Goal: Find specific page/section

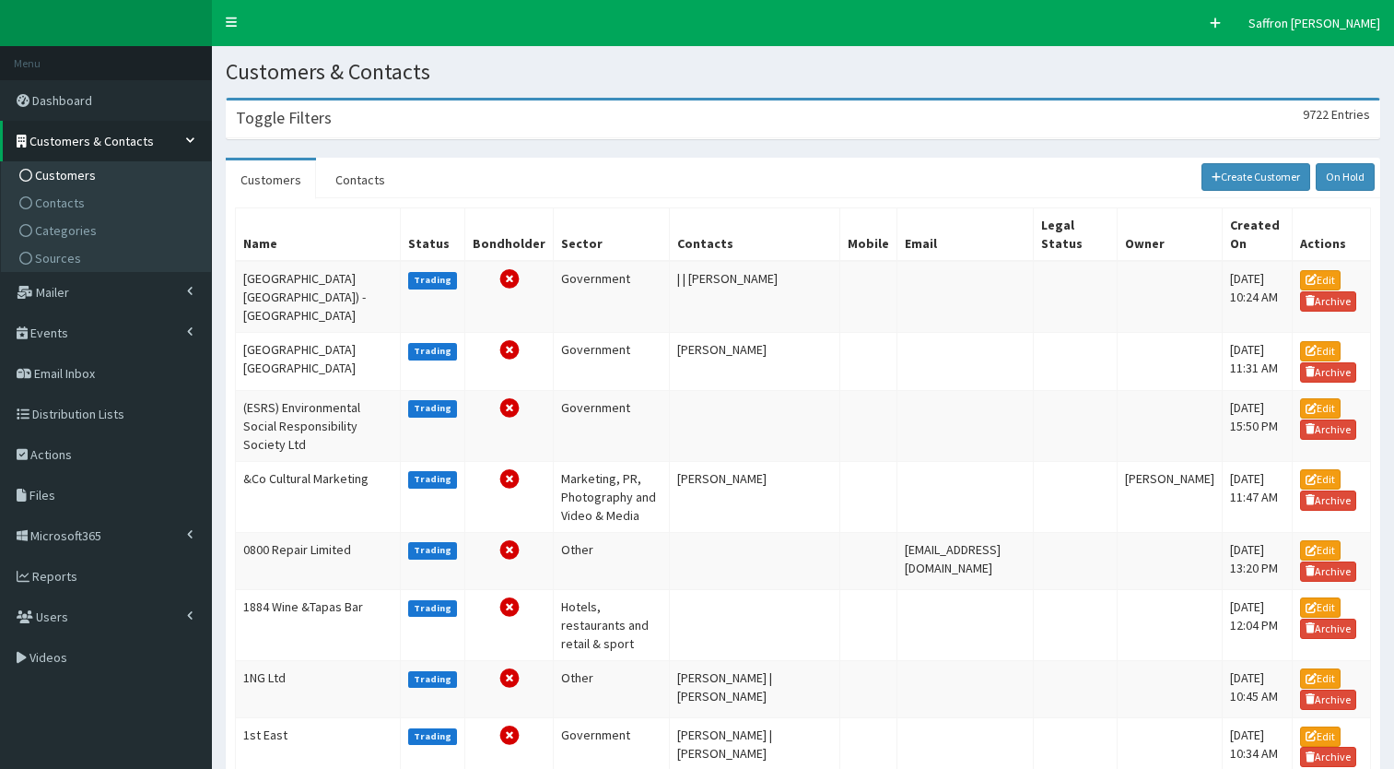
click at [52, 621] on span "Users" at bounding box center [52, 616] width 32 height 17
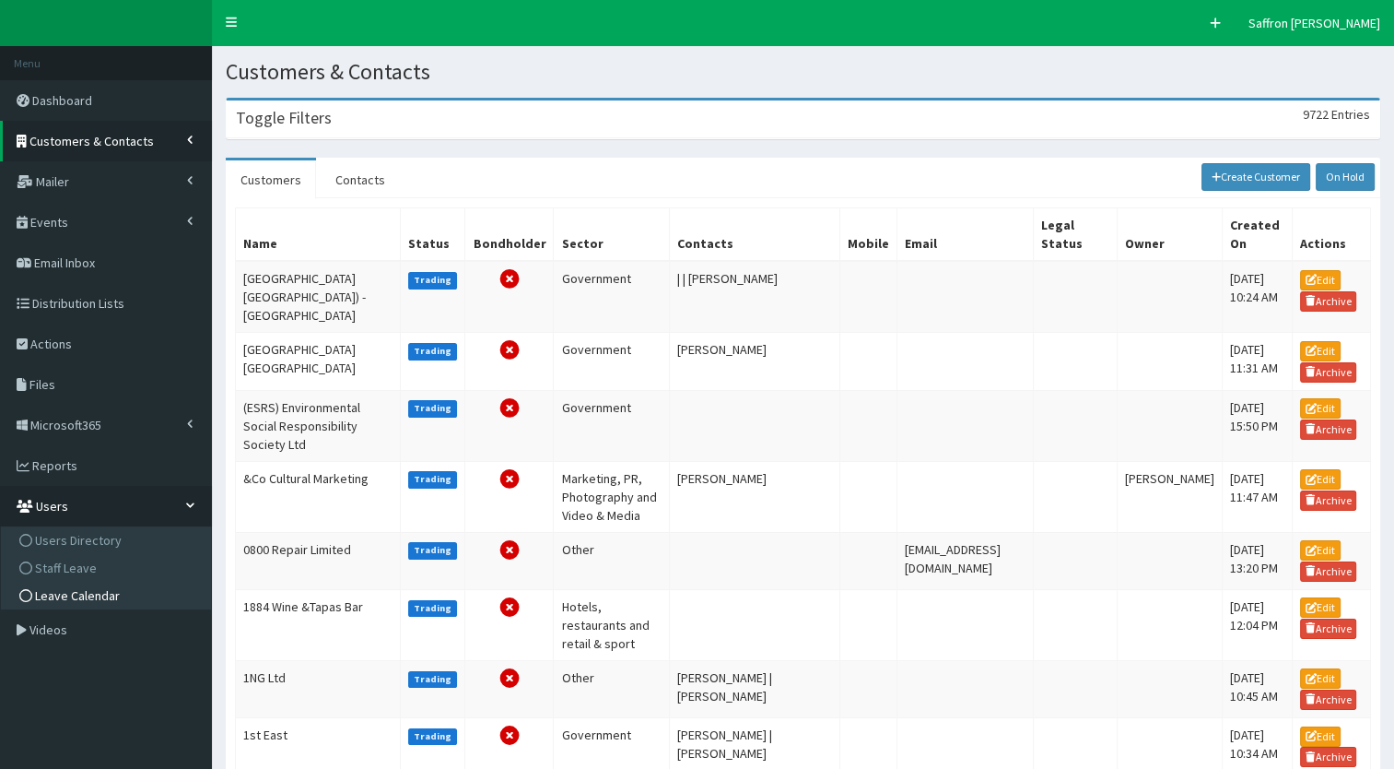
click at [67, 595] on span "Leave Calendar" at bounding box center [77, 595] width 85 height 17
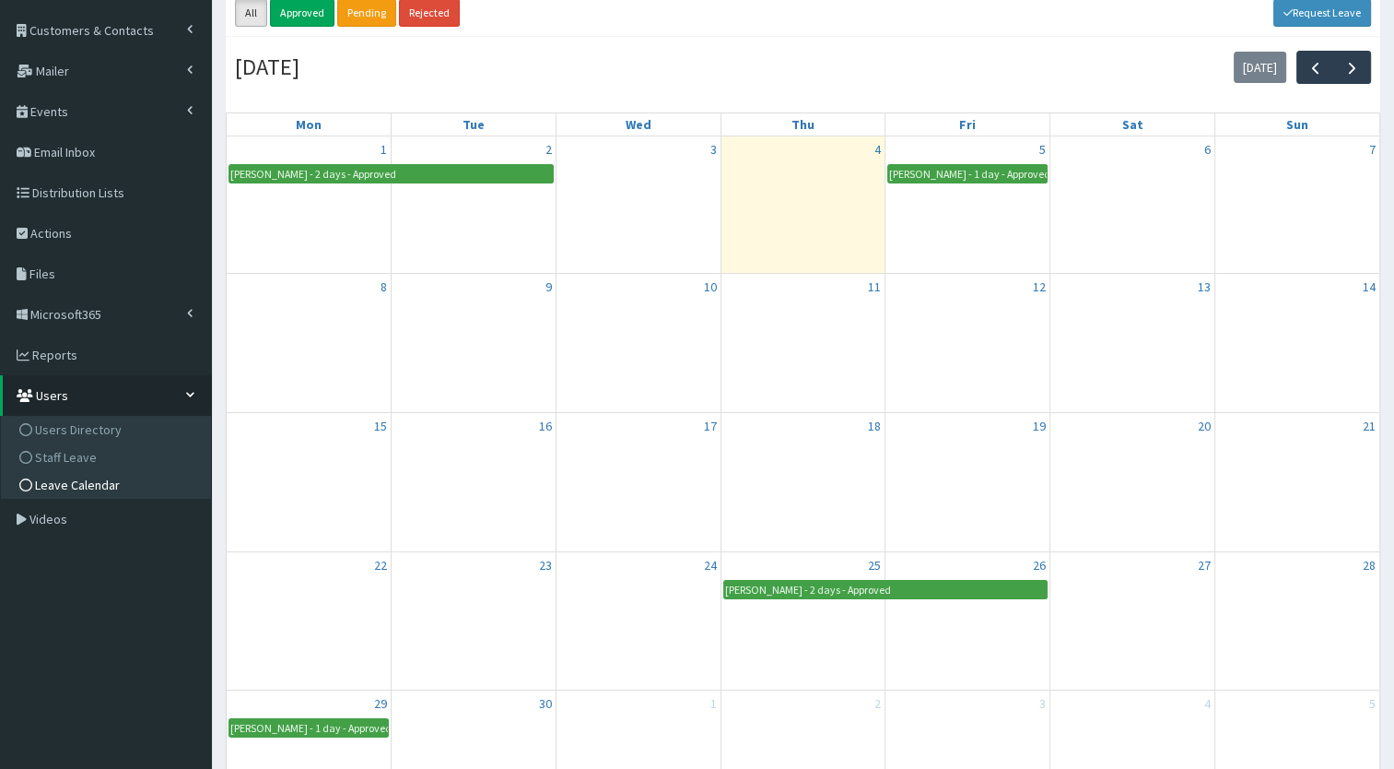
scroll to position [18, 0]
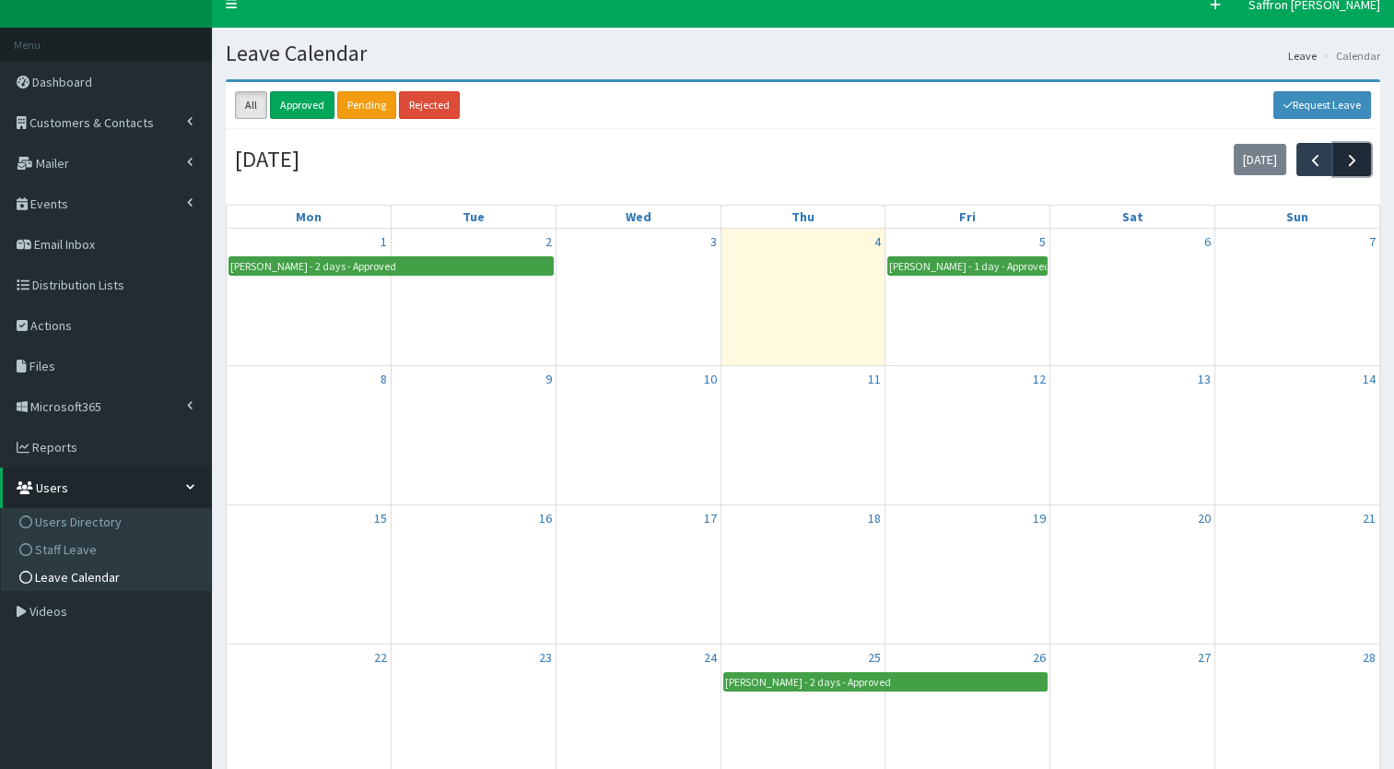
click at [1347, 151] on span "button" at bounding box center [1352, 159] width 19 height 19
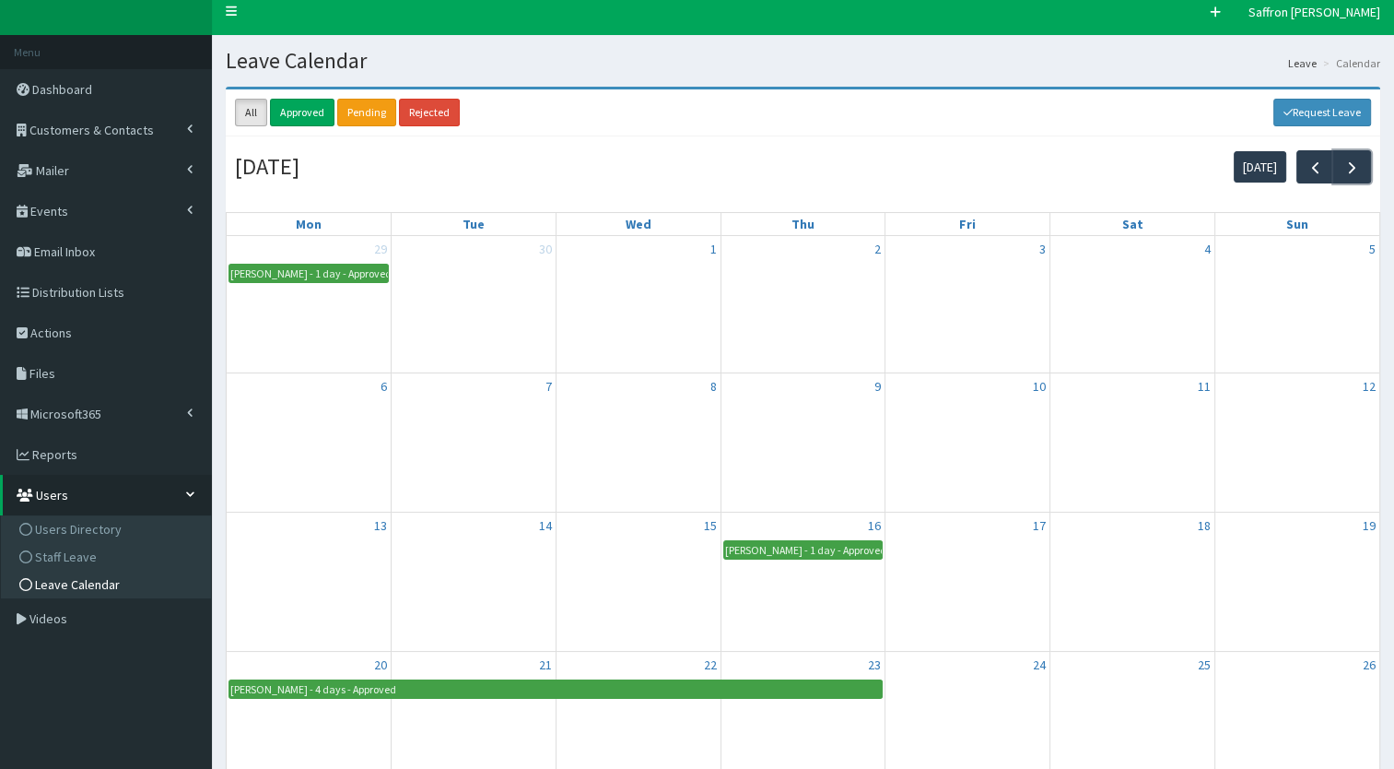
scroll to position [0, 0]
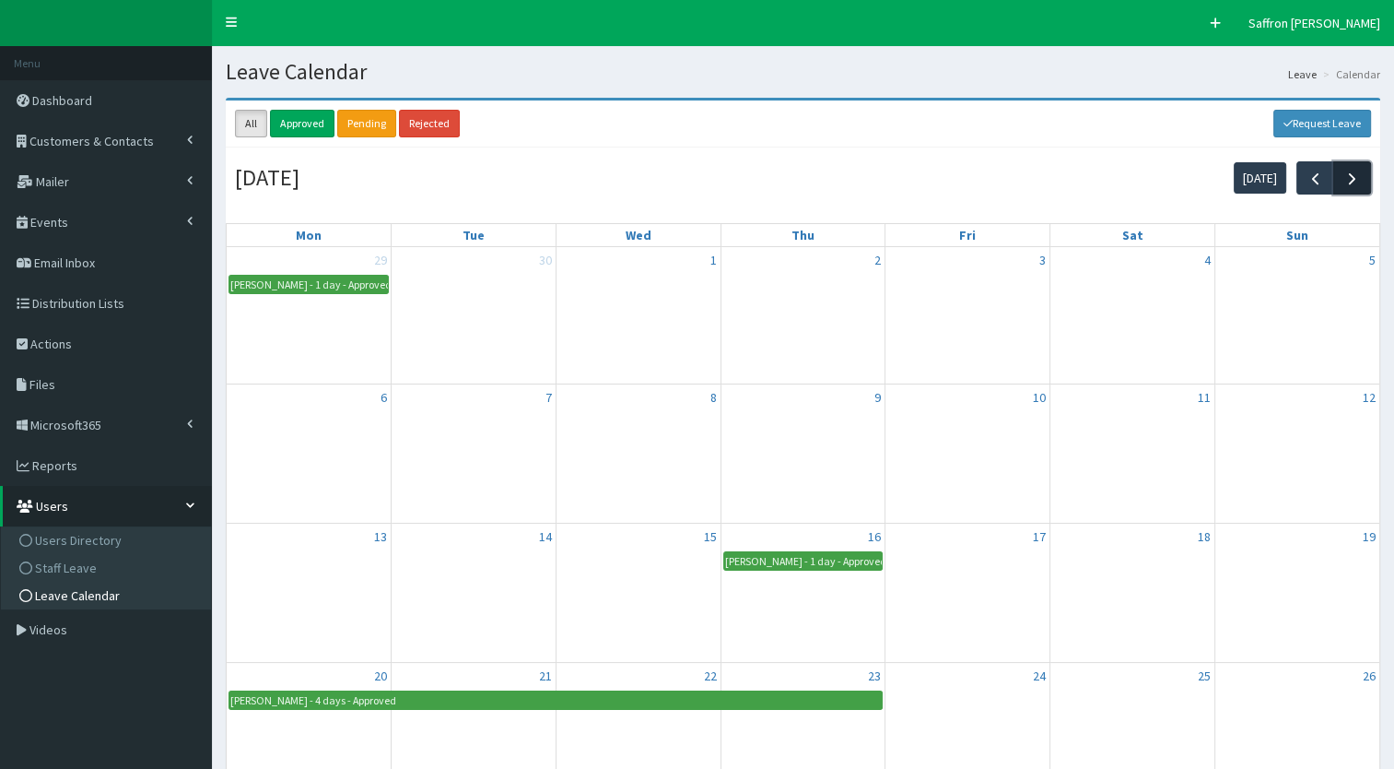
click at [1359, 182] on span "button" at bounding box center [1352, 178] width 19 height 19
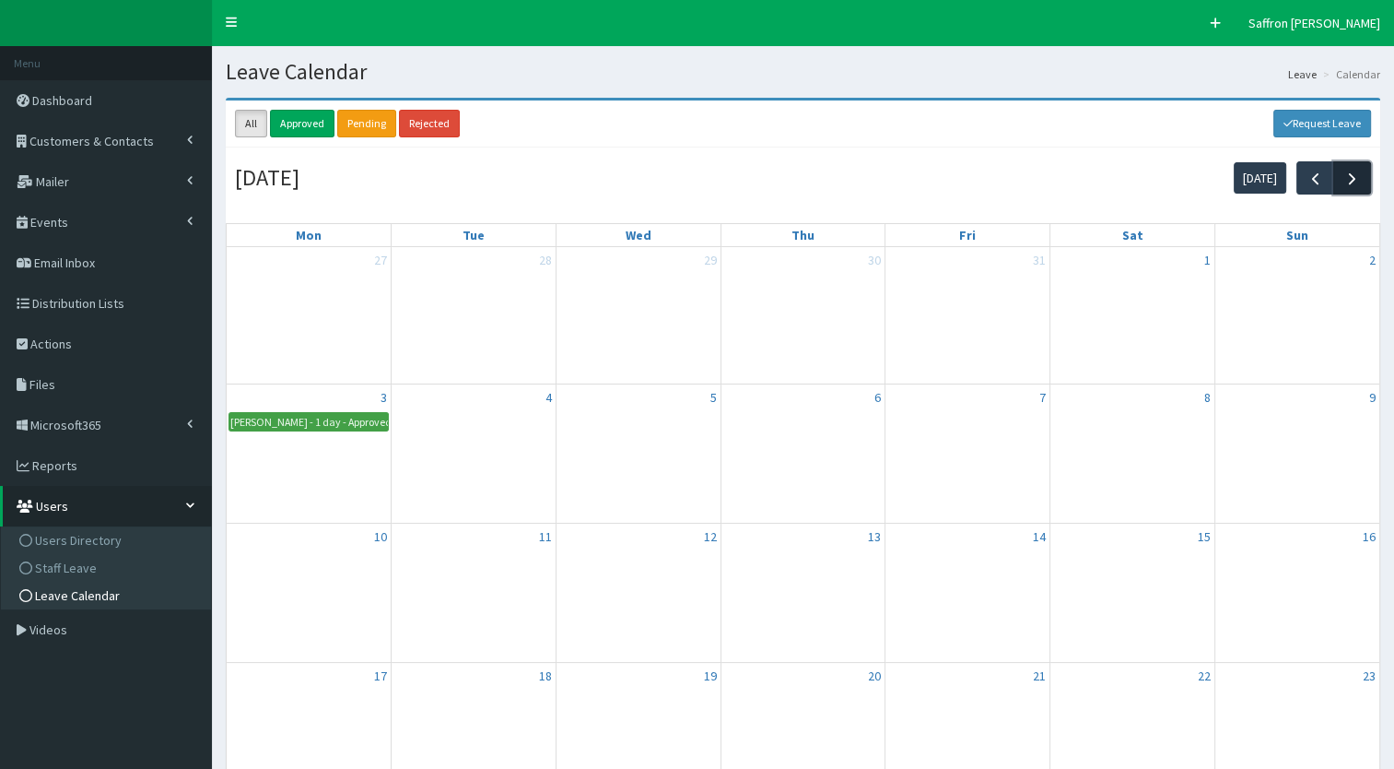
click at [1345, 187] on button "button" at bounding box center [1353, 177] width 38 height 32
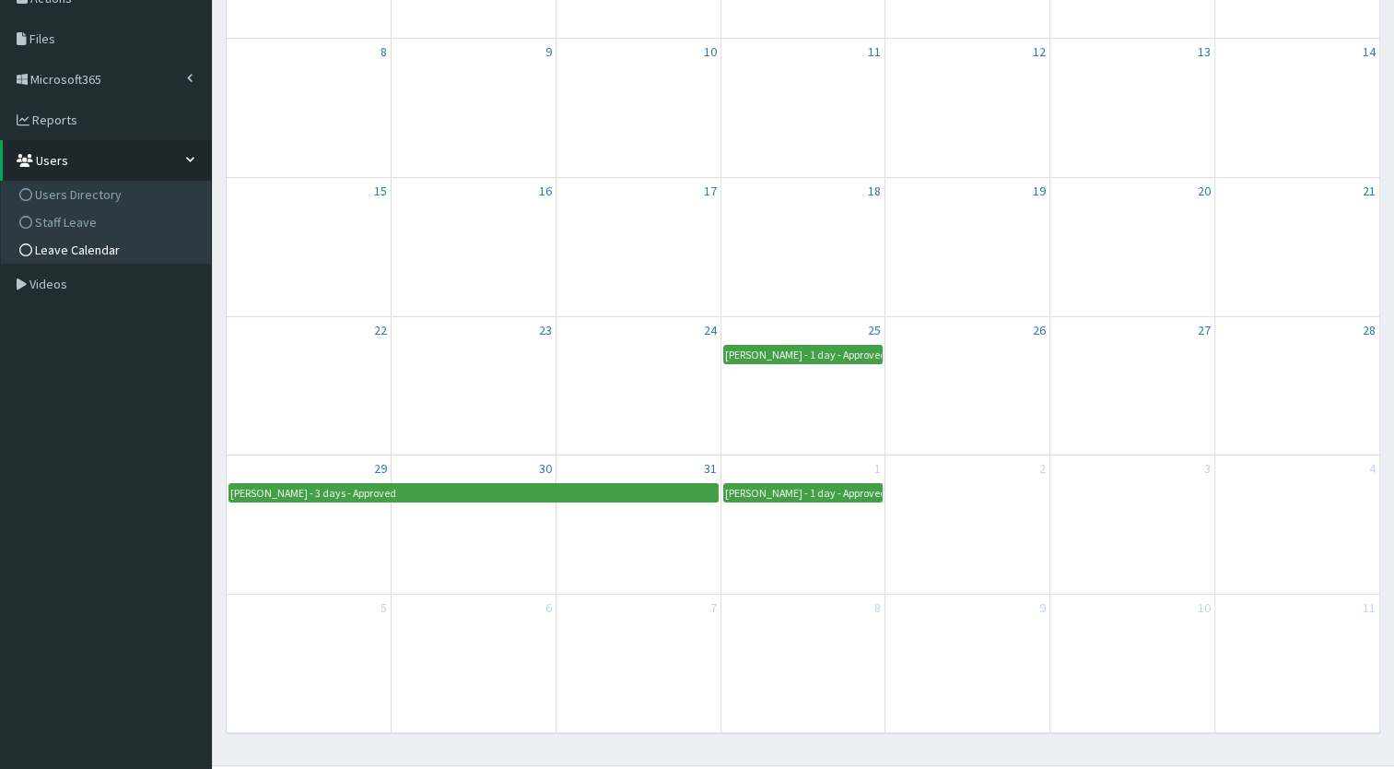
scroll to position [329, 0]
